Goal: Information Seeking & Learning: Understand process/instructions

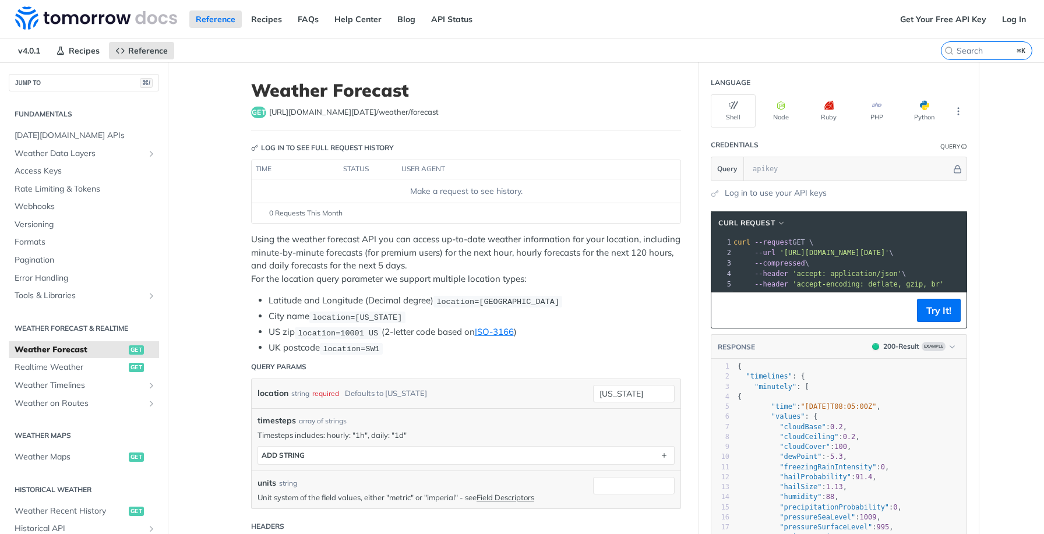
scroll to position [0, 97]
click at [793, 252] on span "'https://api.tomorrow.io/v4/weather/forecast?location=new%20york'" at bounding box center [738, 253] width 110 height 8
drag, startPoint x: 802, startPoint y: 253, endPoint x: 870, endPoint y: 251, distance: 67.6
click at [793, 251] on span "'https://api.tomorrow.io/v4/weather/forecast?location=new%20york'" at bounding box center [738, 253] width 110 height 8
copy span "weather/forecast"
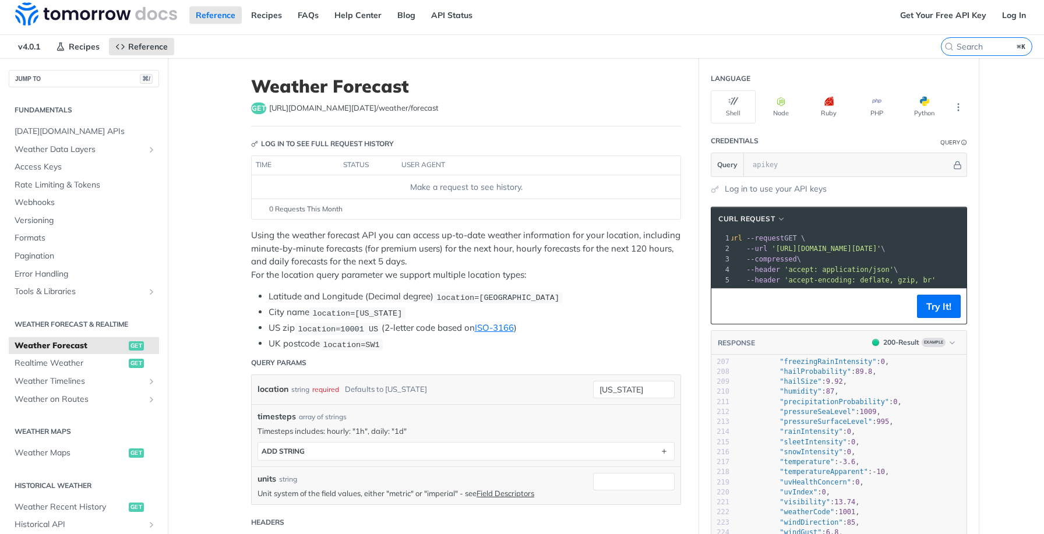
scroll to position [0, 53]
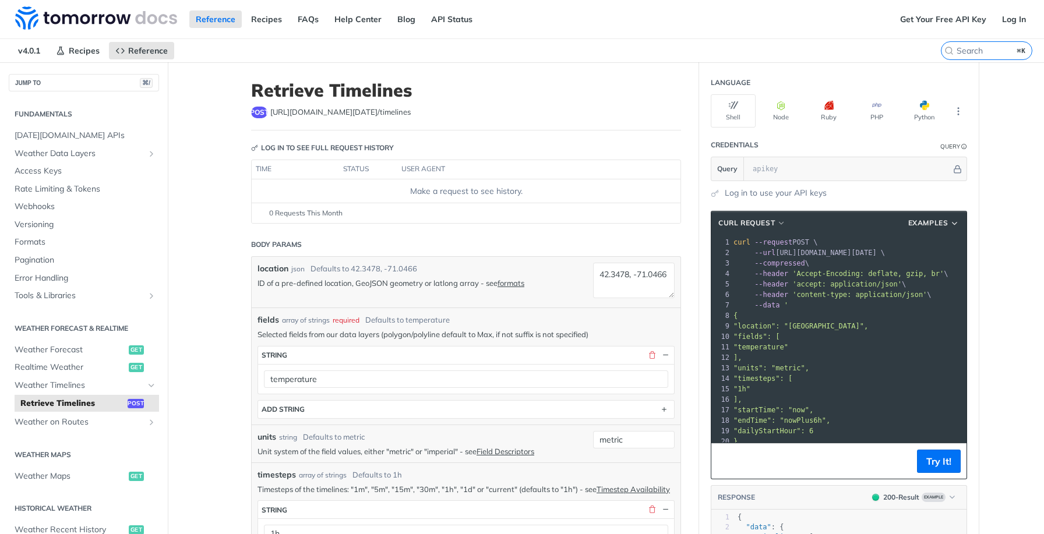
click at [885, 253] on span "--url [URL][DOMAIN_NAME][DATE] \" at bounding box center [810, 253] width 152 height 8
copy span "timelines"
click at [557, 243] on header "Body Params" at bounding box center [466, 244] width 430 height 23
click at [847, 337] on pre ""fields": [" at bounding box center [848, 337] width 235 height 10
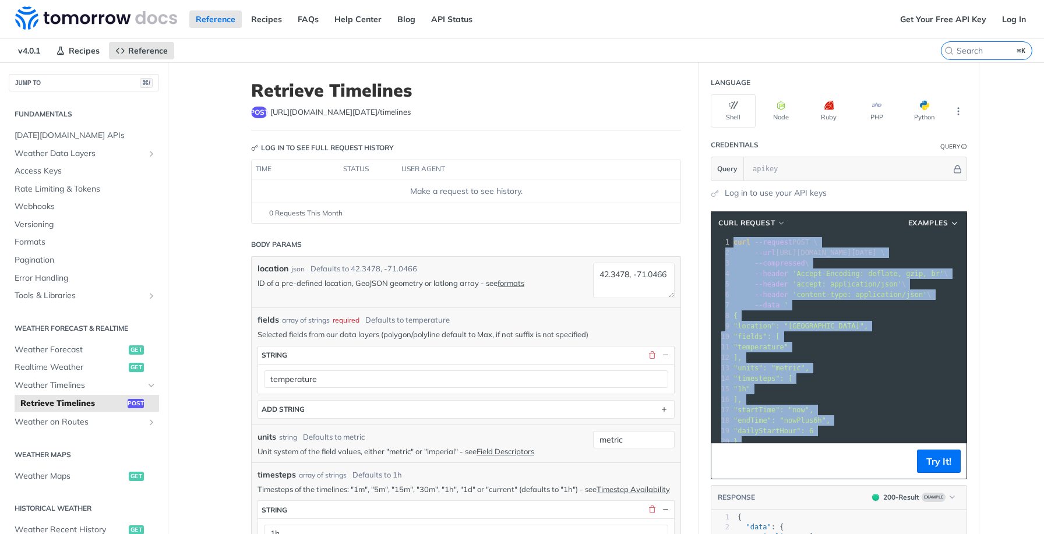
copy div "curl --request POST \ 2 --url [URL][DOMAIN_NAME][DATE] \ 3 --compressed \ 4 --h…"
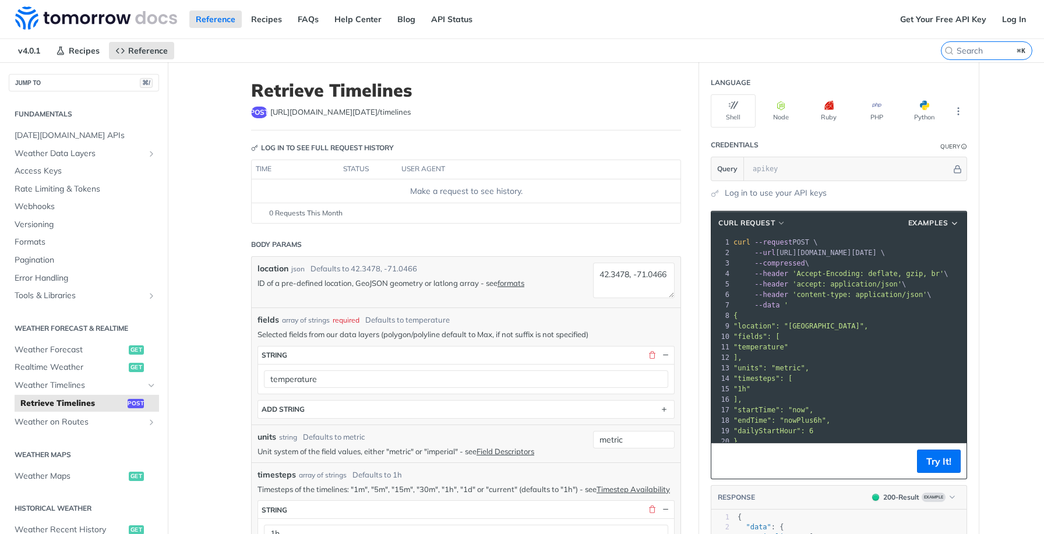
click at [786, 367] on span ""units": "metric"," at bounding box center [772, 368] width 76 height 8
click at [783, 392] on pre ""1h"" at bounding box center [848, 389] width 235 height 10
